Goal: Transaction & Acquisition: Purchase product/service

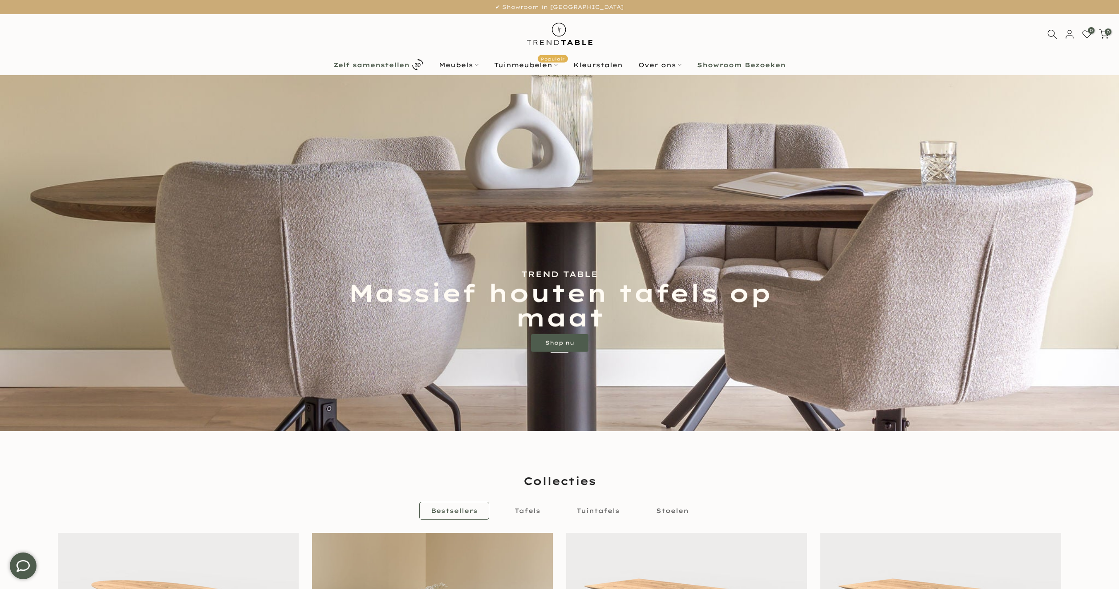
click at [359, 63] on b "Zelf samenstellen" at bounding box center [371, 65] width 76 height 6
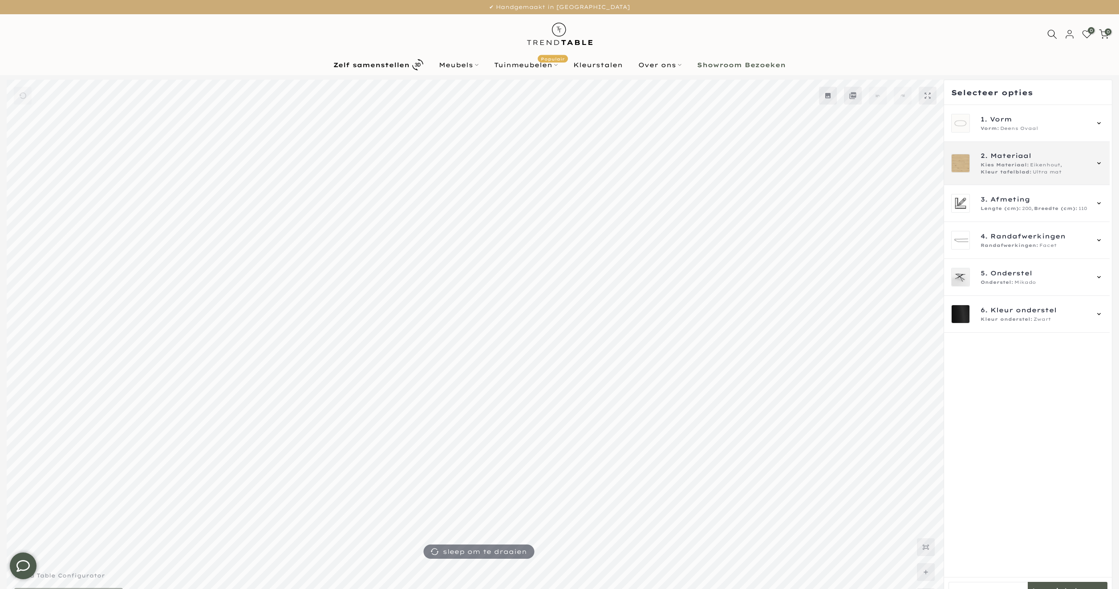
click at [1008, 163] on span "Kies Materiaal:" at bounding box center [1005, 165] width 49 height 7
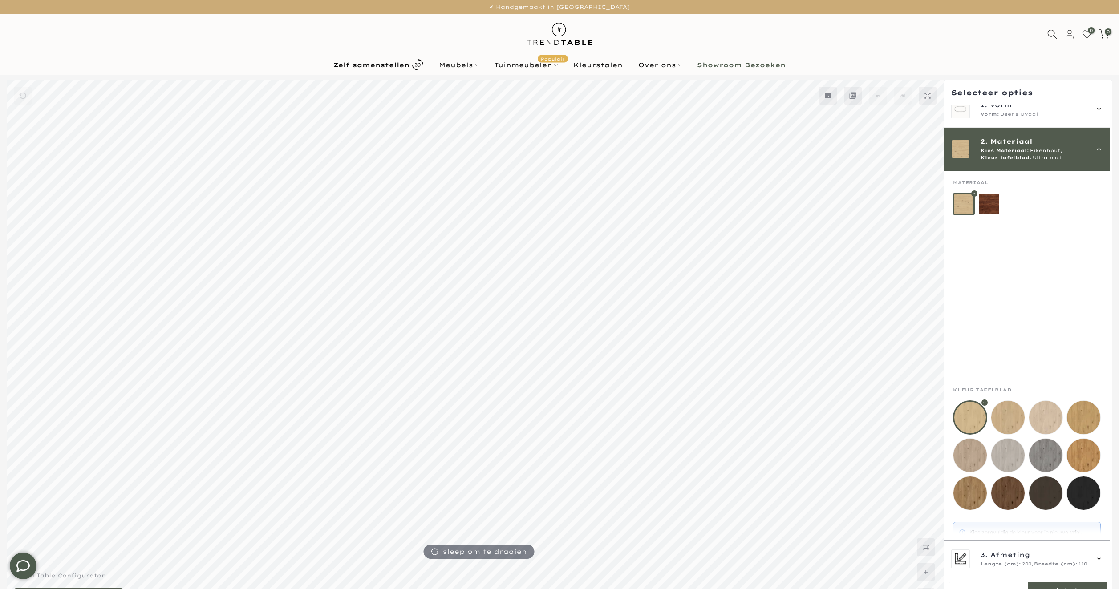
scroll to position [35, 0]
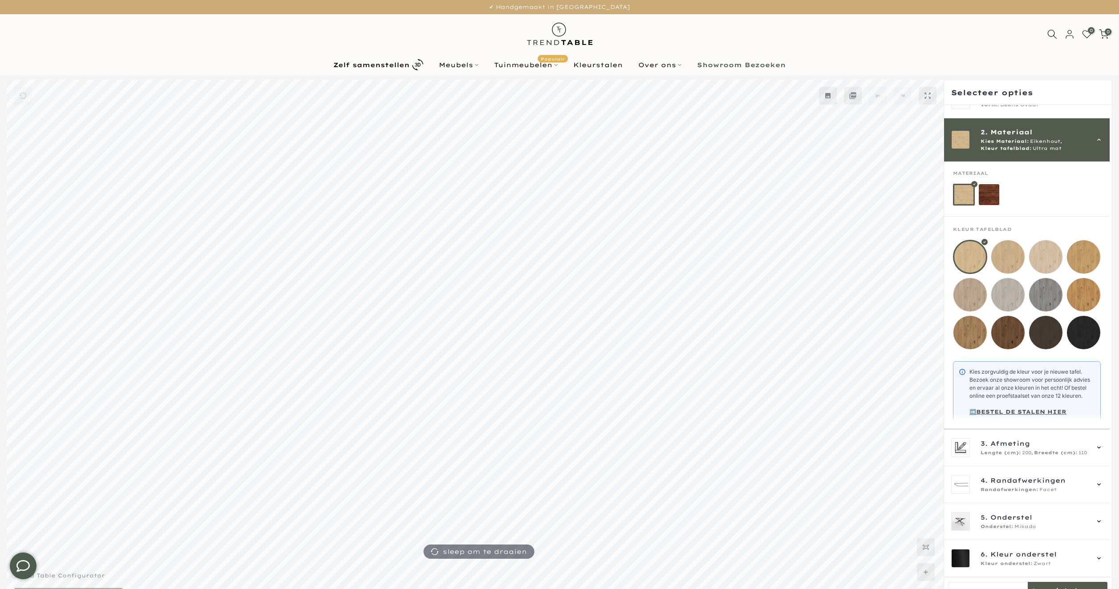
click at [986, 138] on span "Kies Materiaal:" at bounding box center [1005, 141] width 49 height 7
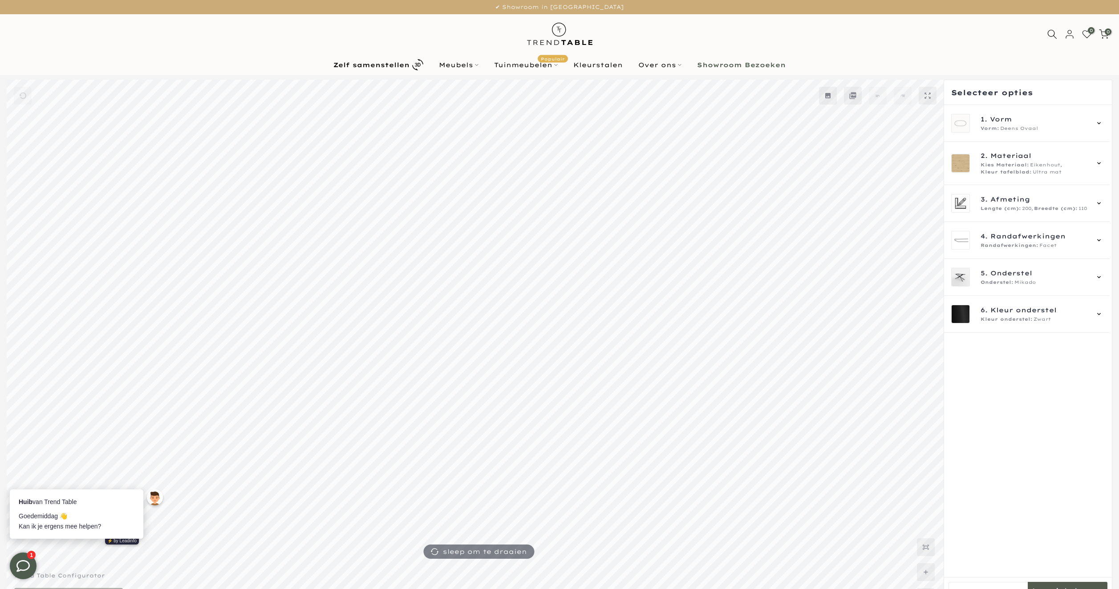
scroll to position [0, 0]
